Goal: Transaction & Acquisition: Book appointment/travel/reservation

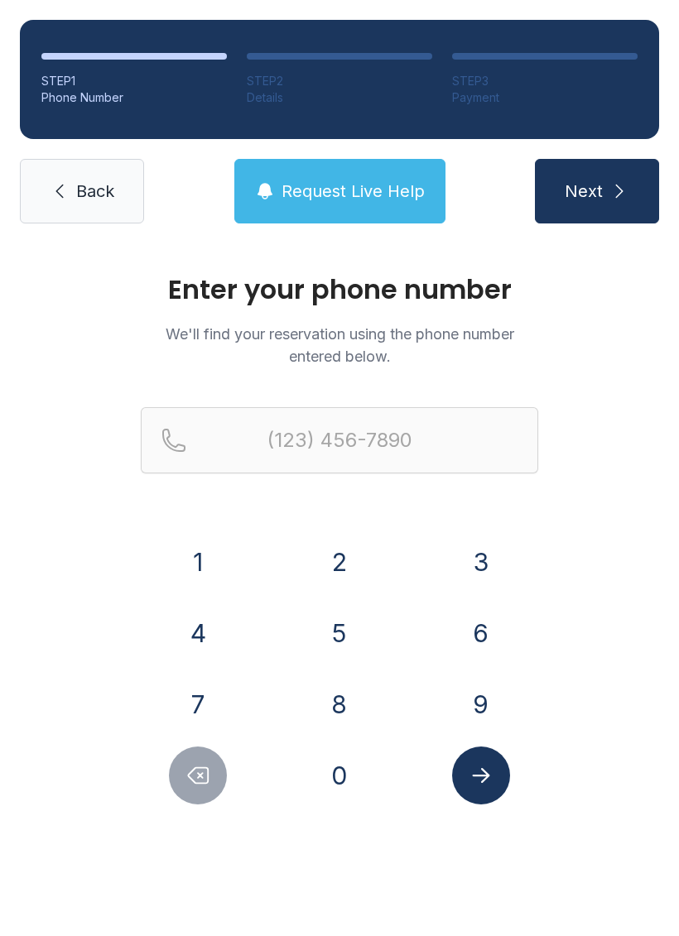
click at [347, 562] on button "2" at bounding box center [339, 562] width 58 height 58
click at [336, 748] on button "0" at bounding box center [339, 776] width 58 height 58
click at [495, 627] on button "6" at bounding box center [481, 633] width 58 height 58
click at [213, 704] on button "7" at bounding box center [198, 705] width 58 height 58
click at [364, 575] on button "2" at bounding box center [339, 562] width 58 height 58
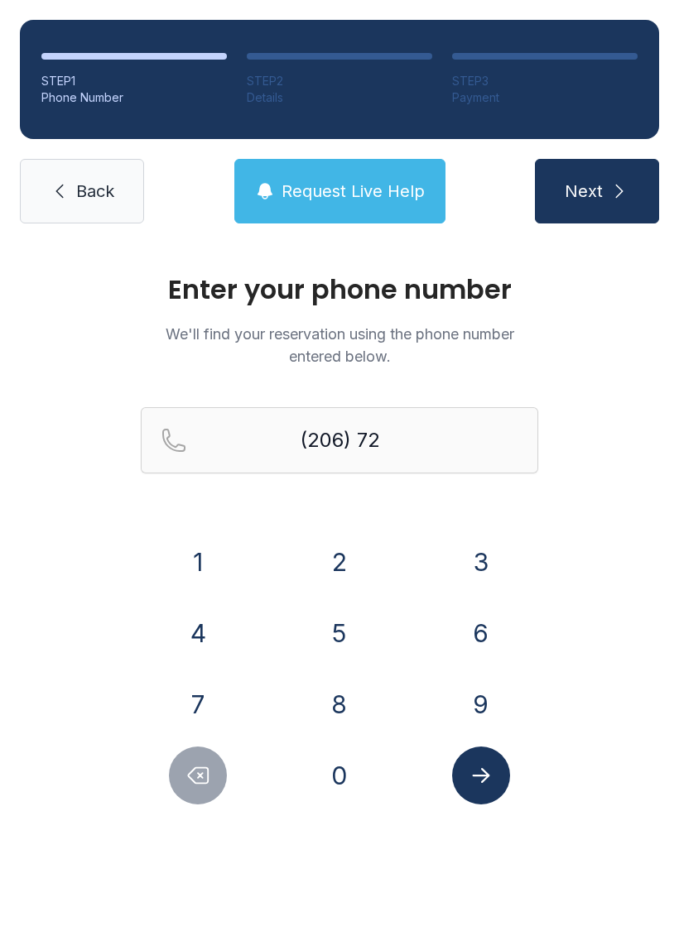
click at [196, 630] on button "4" at bounding box center [198, 633] width 58 height 58
click at [339, 701] on button "8" at bounding box center [339, 705] width 58 height 58
click at [205, 704] on button "7" at bounding box center [198, 705] width 58 height 58
click at [488, 684] on button "9" at bounding box center [481, 705] width 58 height 58
click at [334, 567] on button "2" at bounding box center [339, 562] width 58 height 58
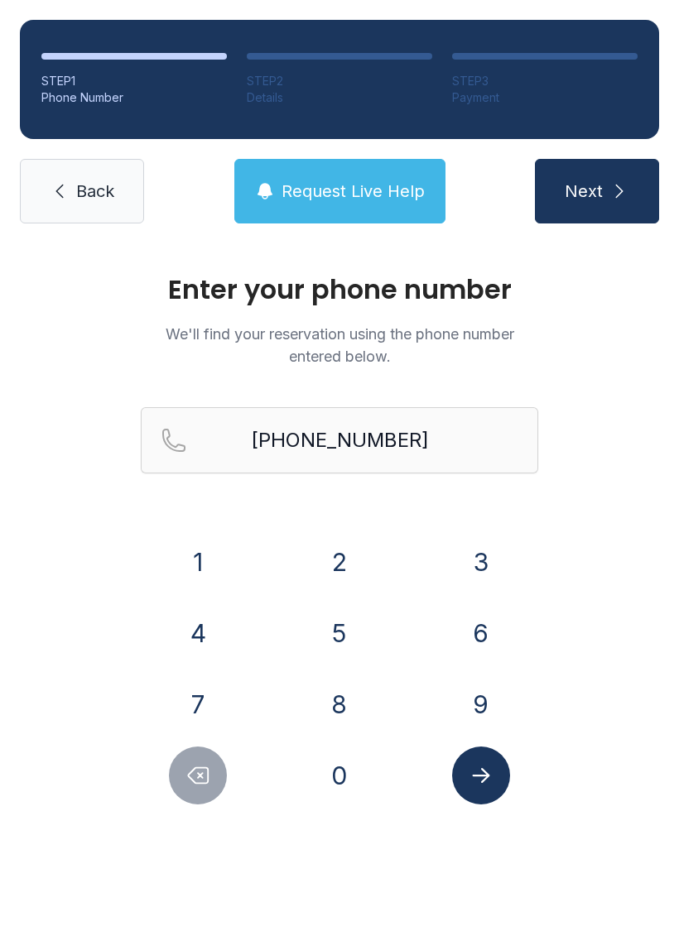
click at [491, 788] on button "Submit lookup form" at bounding box center [481, 776] width 58 height 58
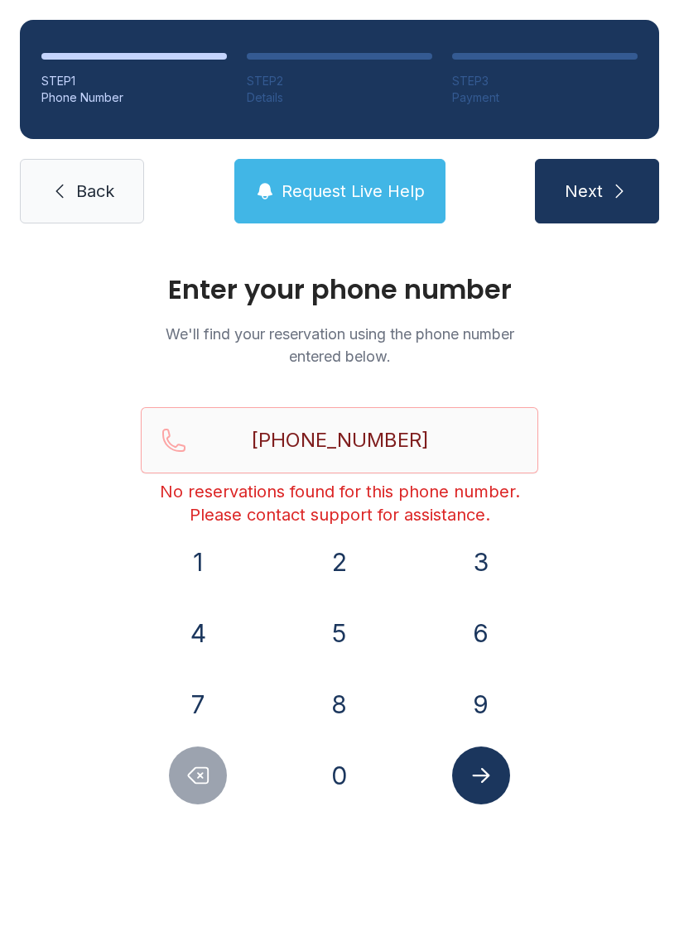
click at [390, 197] on span "Request Live Help" at bounding box center [352, 191] width 143 height 23
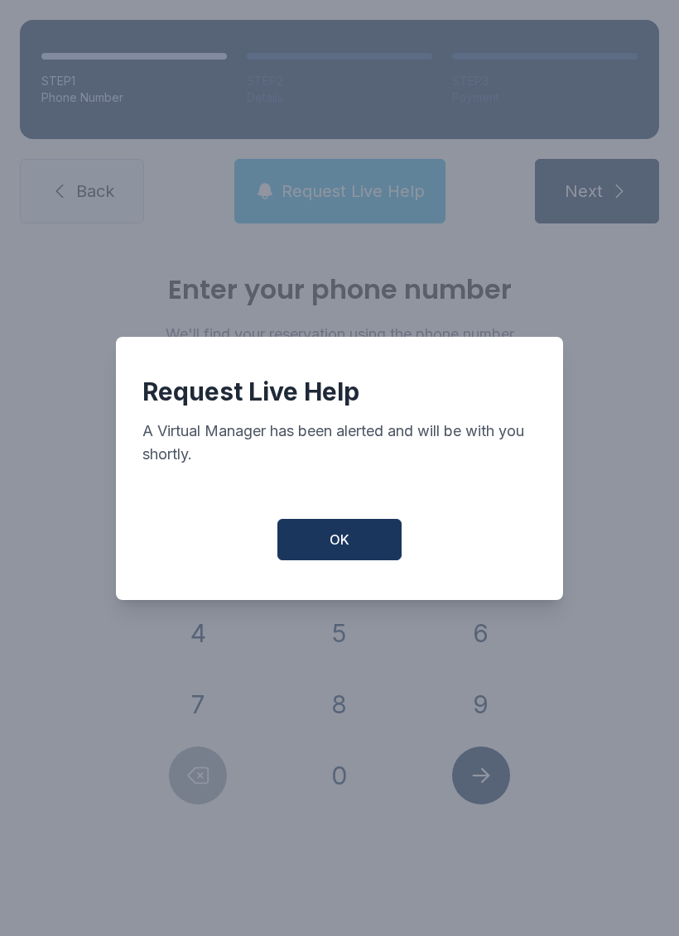
click at [349, 554] on button "OK" at bounding box center [339, 539] width 124 height 41
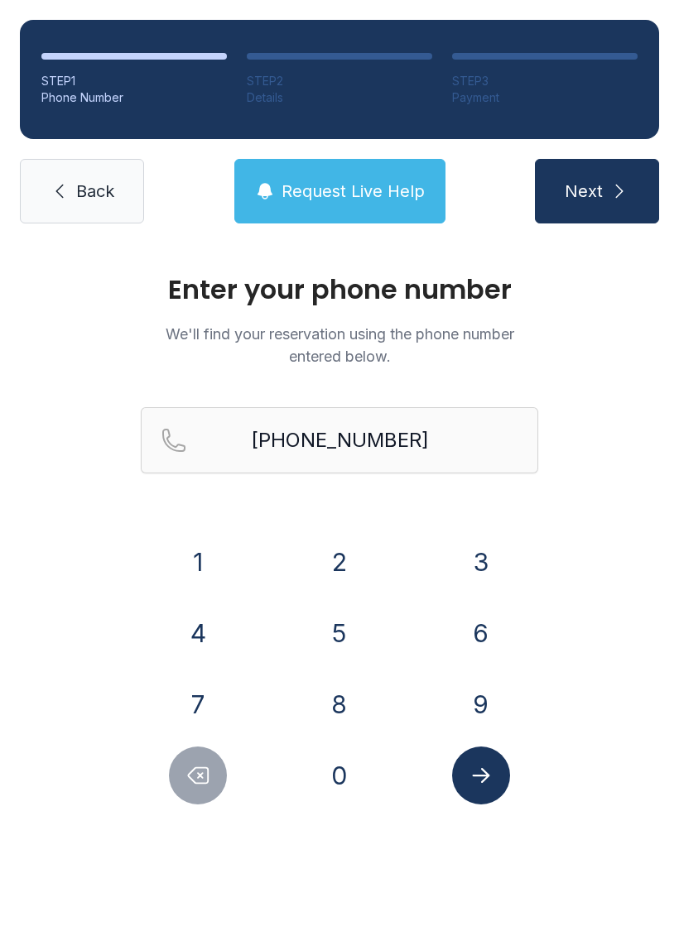
click at [209, 775] on icon "Delete number" at bounding box center [199, 776] width 20 height 16
click at [166, 790] on div at bounding box center [198, 776] width 115 height 58
click at [180, 786] on button "Delete number" at bounding box center [198, 776] width 58 height 58
click at [202, 779] on icon "Delete number" at bounding box center [197, 775] width 25 height 25
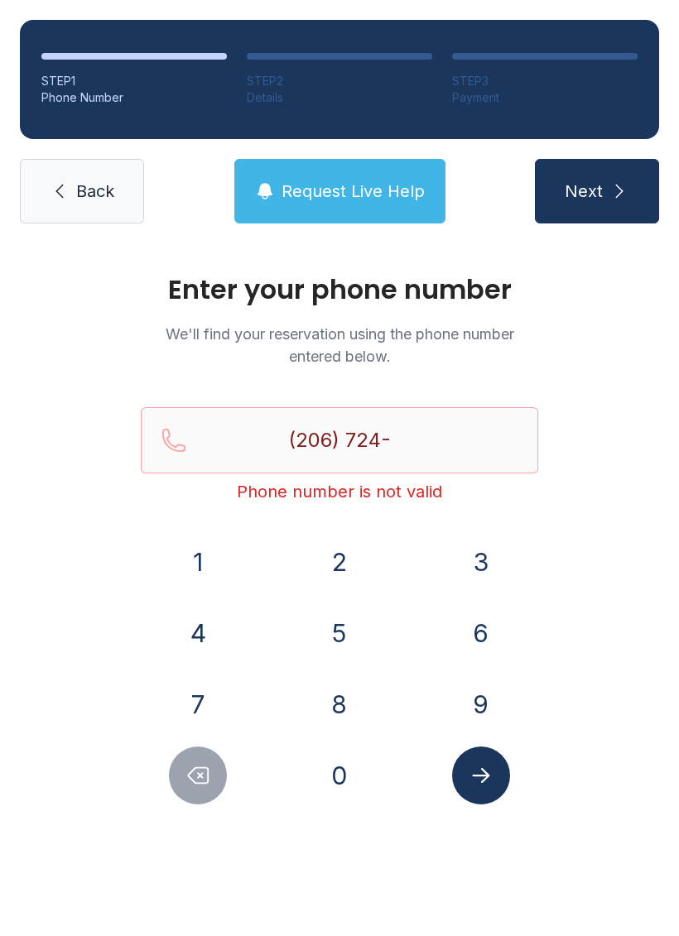
click at [201, 779] on icon "Delete number" at bounding box center [197, 775] width 25 height 25
click at [200, 784] on icon "Delete number" at bounding box center [199, 776] width 20 height 16
click at [199, 783] on icon "Delete number" at bounding box center [199, 776] width 20 height 16
click at [195, 787] on icon "Delete number" at bounding box center [197, 775] width 25 height 25
click at [195, 786] on icon "Delete number" at bounding box center [197, 775] width 25 height 25
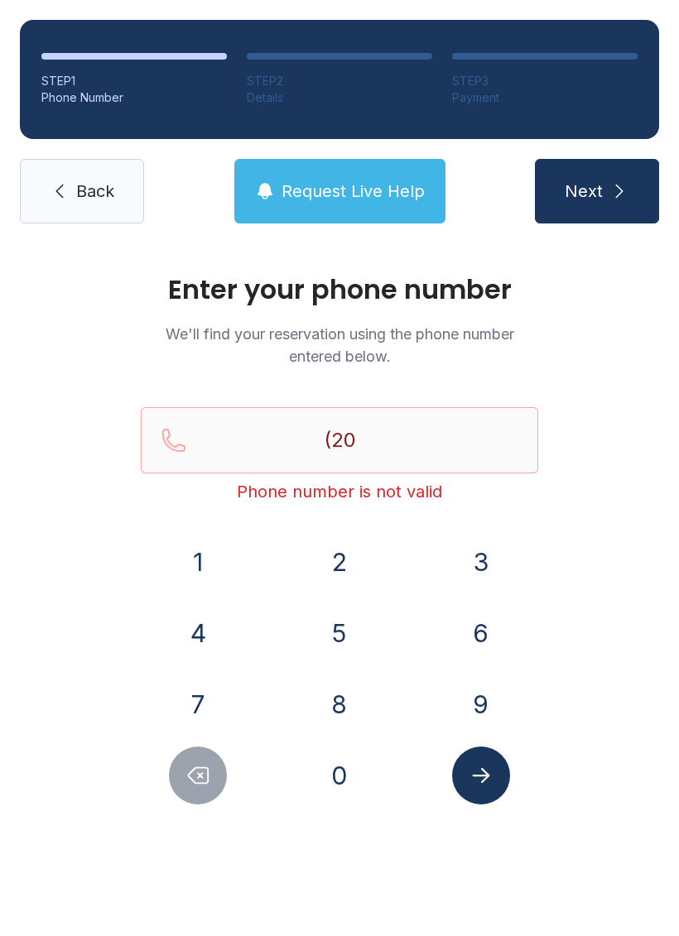
type input "(2"
click at [197, 775] on icon "Delete number" at bounding box center [197, 775] width 25 height 25
click at [197, 774] on icon "Delete number" at bounding box center [197, 775] width 25 height 25
click at [199, 768] on icon "Delete number" at bounding box center [199, 776] width 20 height 16
click at [198, 768] on icon "Delete number" at bounding box center [199, 776] width 20 height 16
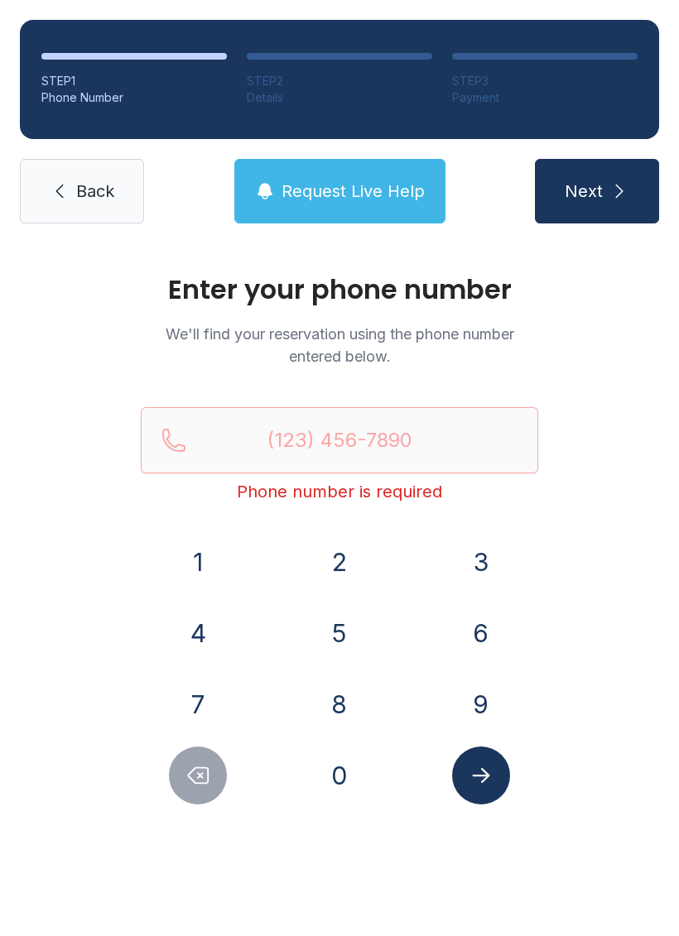
click at [99, 195] on span "Back" at bounding box center [95, 191] width 38 height 23
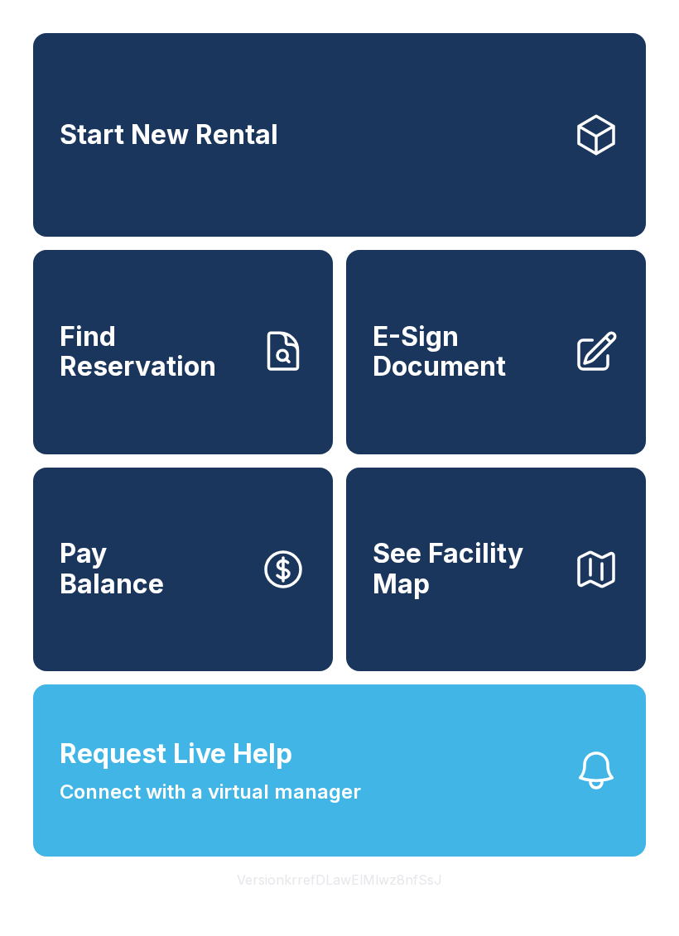
click at [185, 358] on span "Find Reservation" at bounding box center [153, 352] width 187 height 60
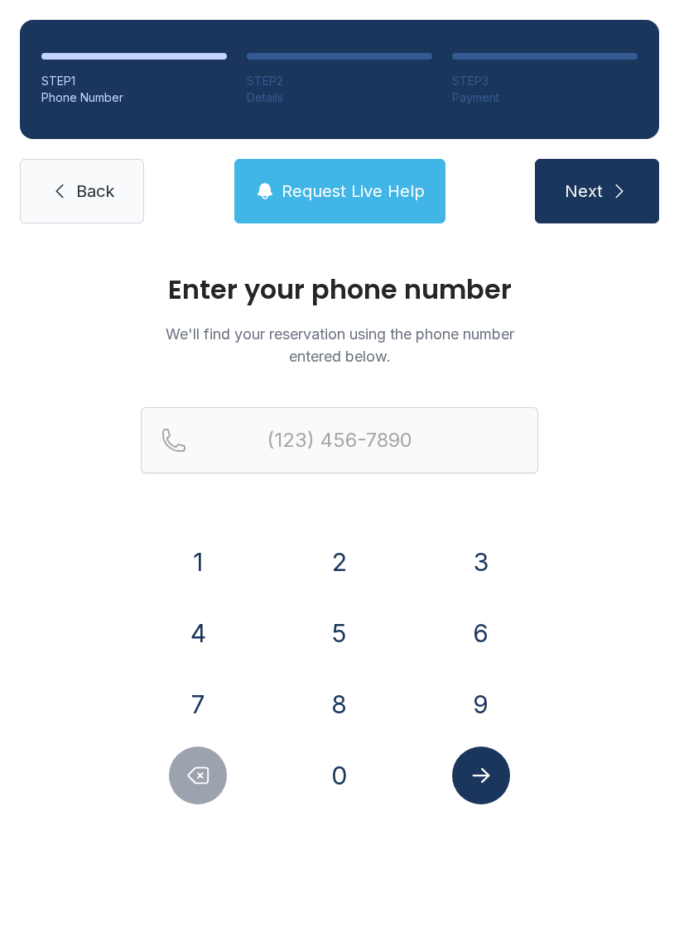
click at [121, 185] on link "Back" at bounding box center [82, 191] width 124 height 65
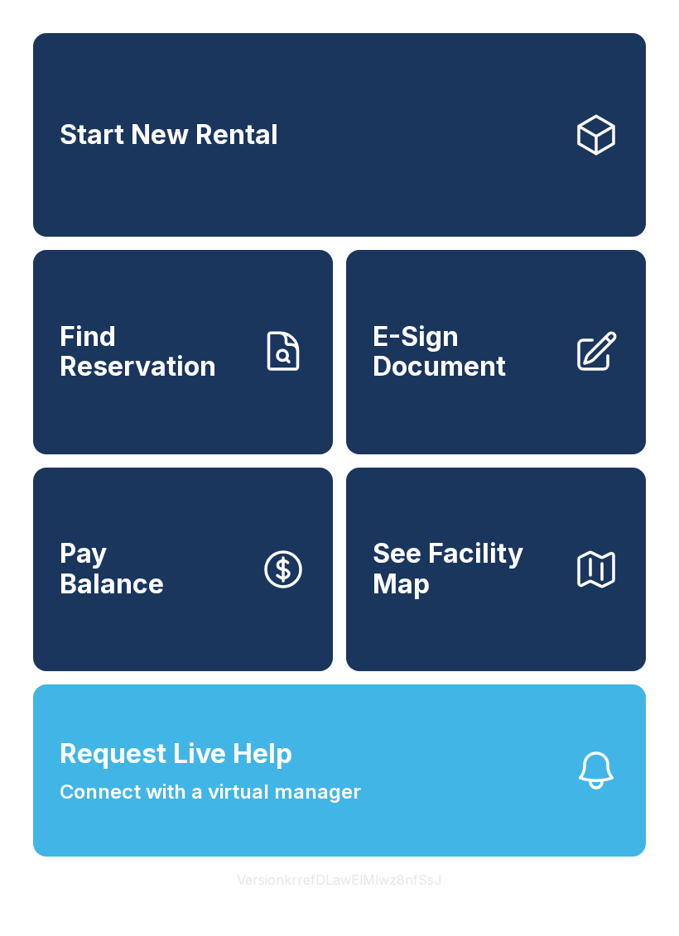
click at [421, 163] on link "Start New Rental" at bounding box center [339, 135] width 613 height 204
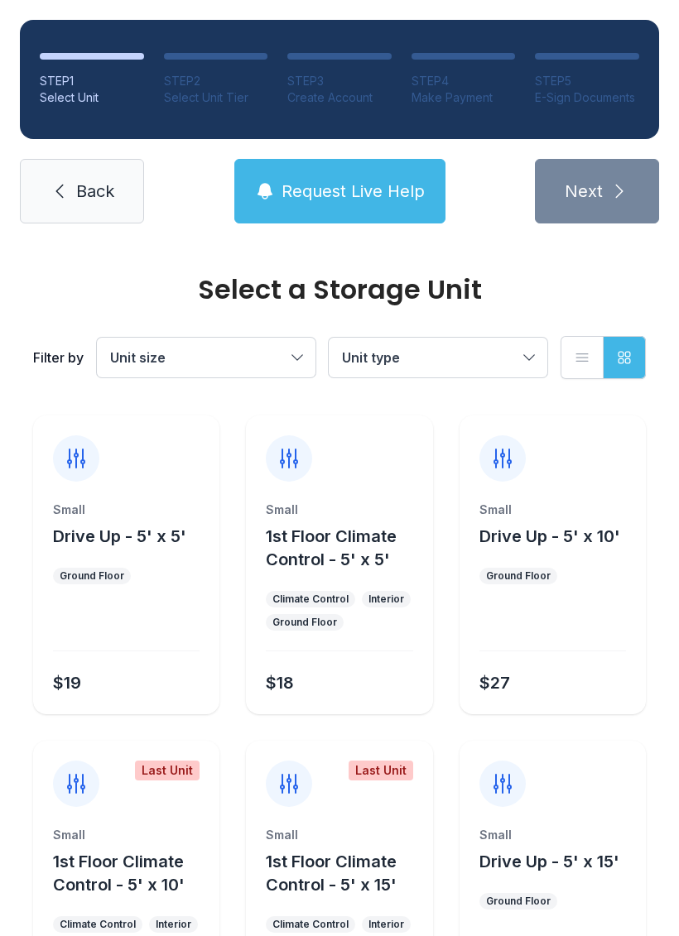
click at [608, 651] on div at bounding box center [552, 627] width 147 height 47
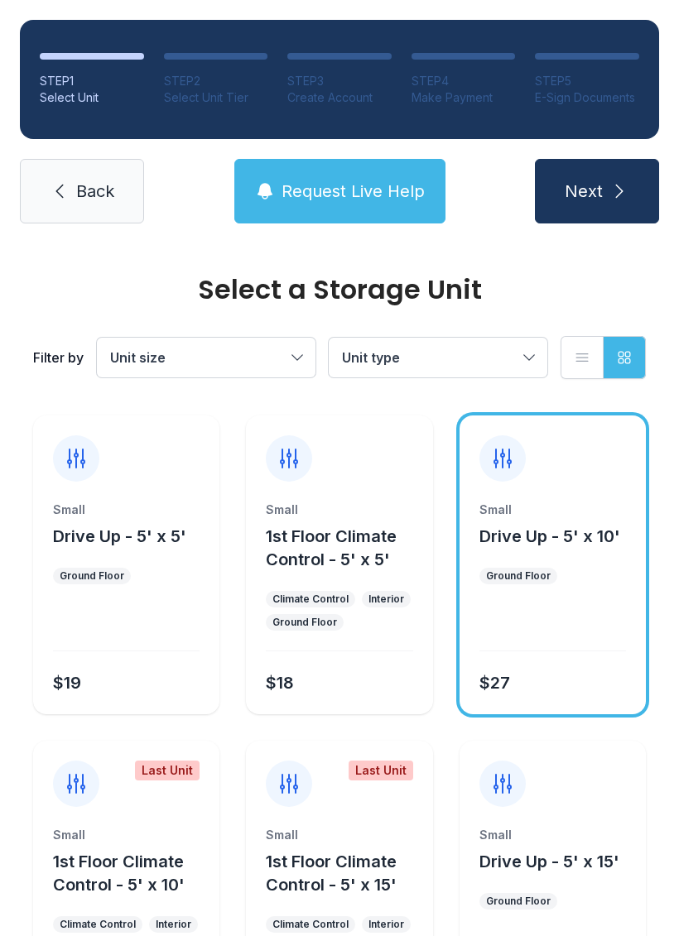
click at [598, 203] on button "Next" at bounding box center [597, 191] width 124 height 65
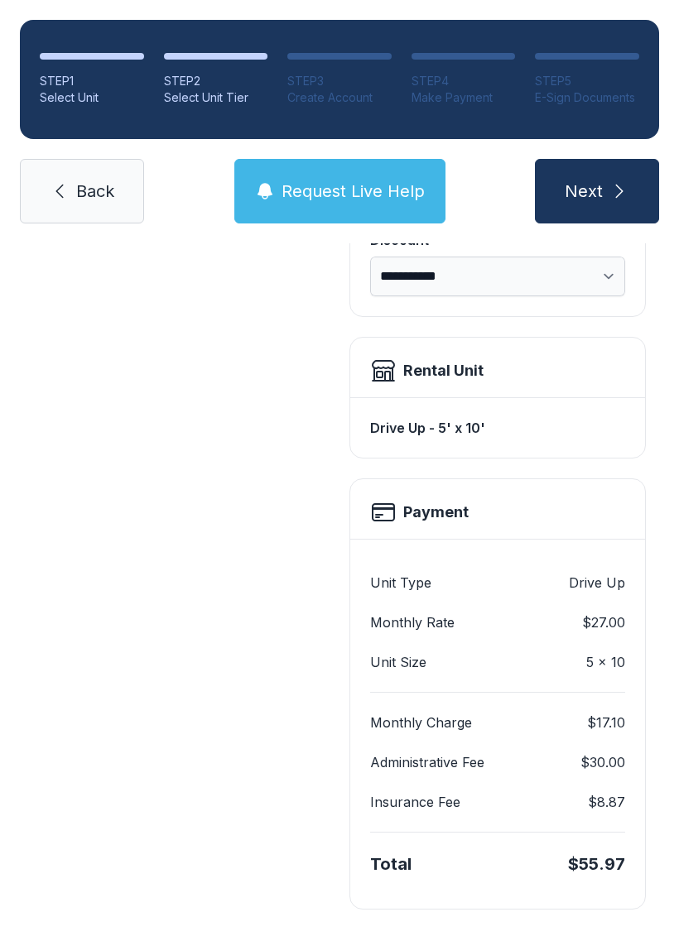
scroll to position [358, 0]
click at [84, 208] on link "Back" at bounding box center [82, 191] width 124 height 65
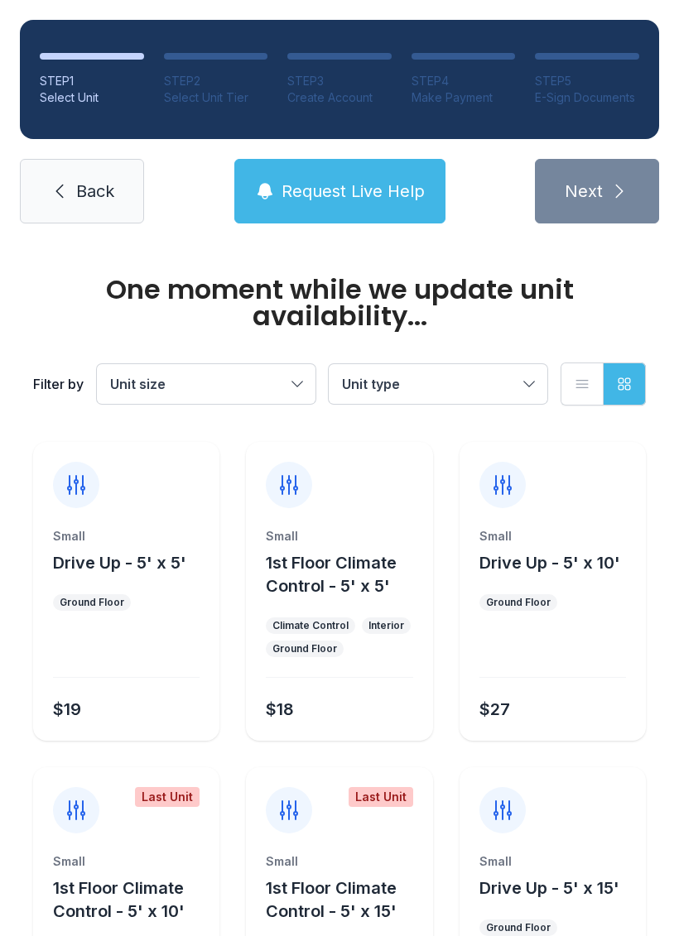
click at [83, 200] on span "Back" at bounding box center [95, 191] width 38 height 23
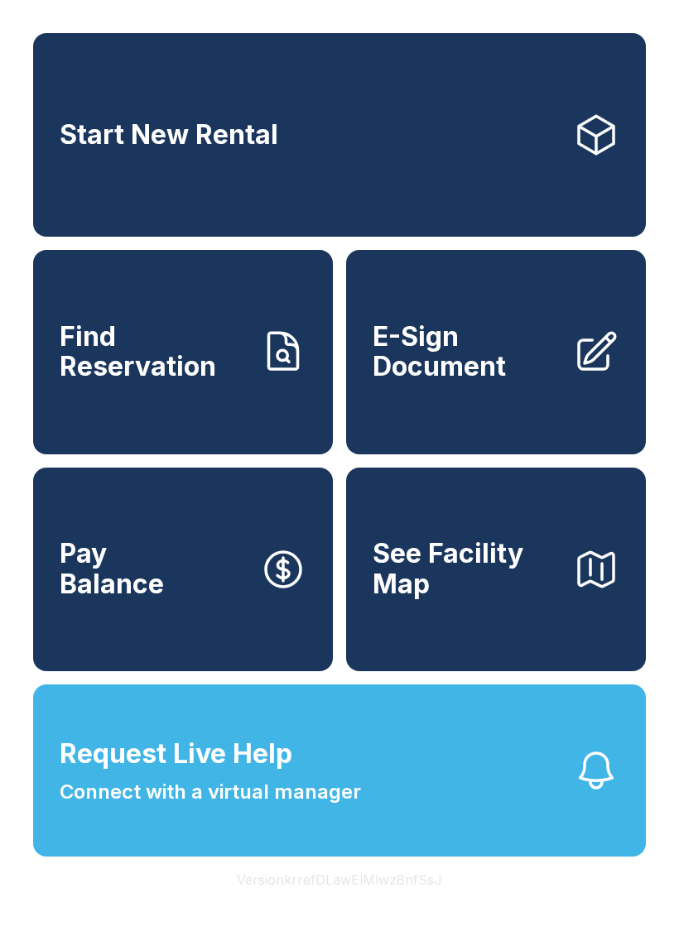
click at [407, 806] on button "Request Live Help Connect with a virtual manager" at bounding box center [339, 771] width 613 height 172
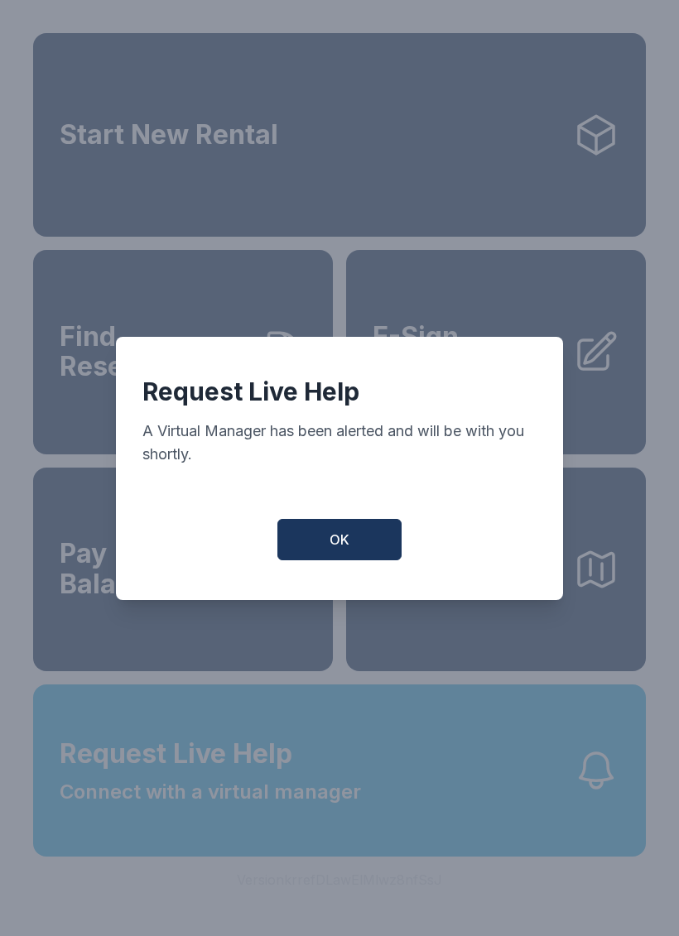
click at [368, 549] on button "OK" at bounding box center [339, 539] width 124 height 41
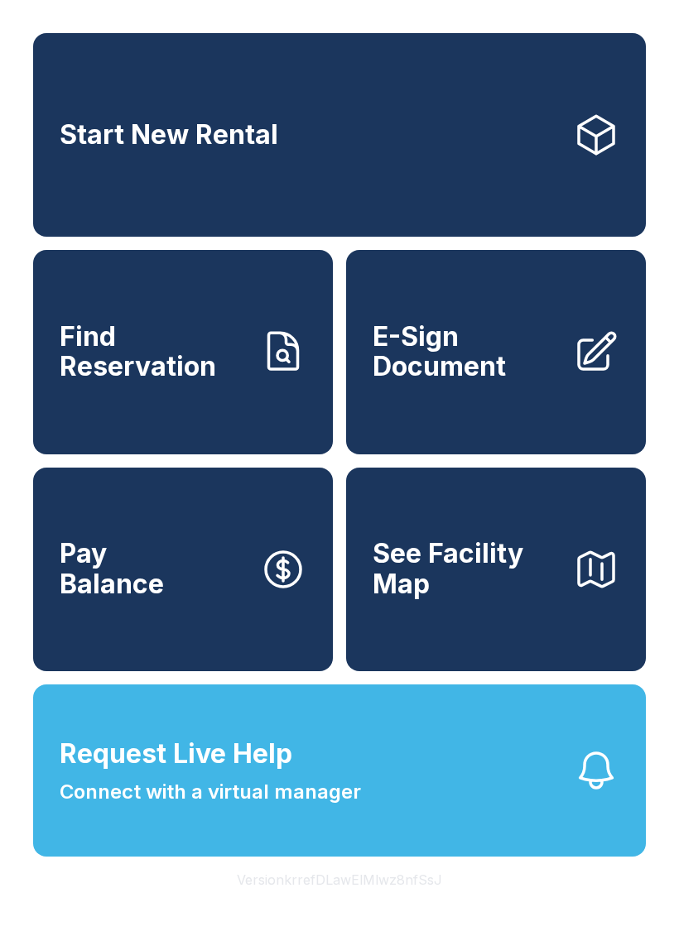
click at [520, 830] on button "Request Live Help Connect with a virtual manager" at bounding box center [339, 771] width 613 height 172
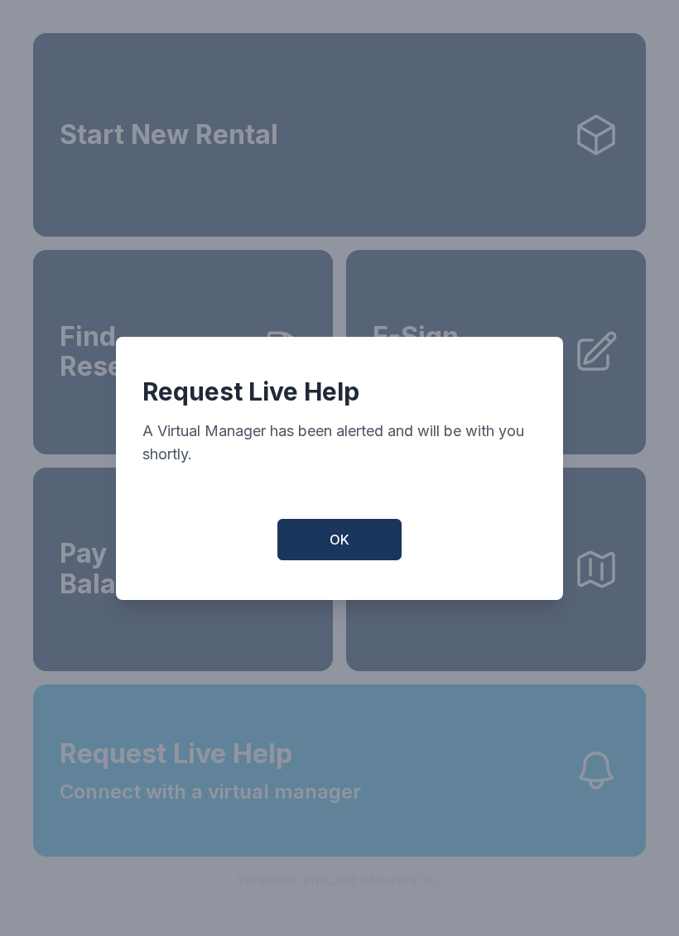
click at [344, 548] on span "OK" at bounding box center [340, 540] width 20 height 20
